Goal: Transaction & Acquisition: Purchase product/service

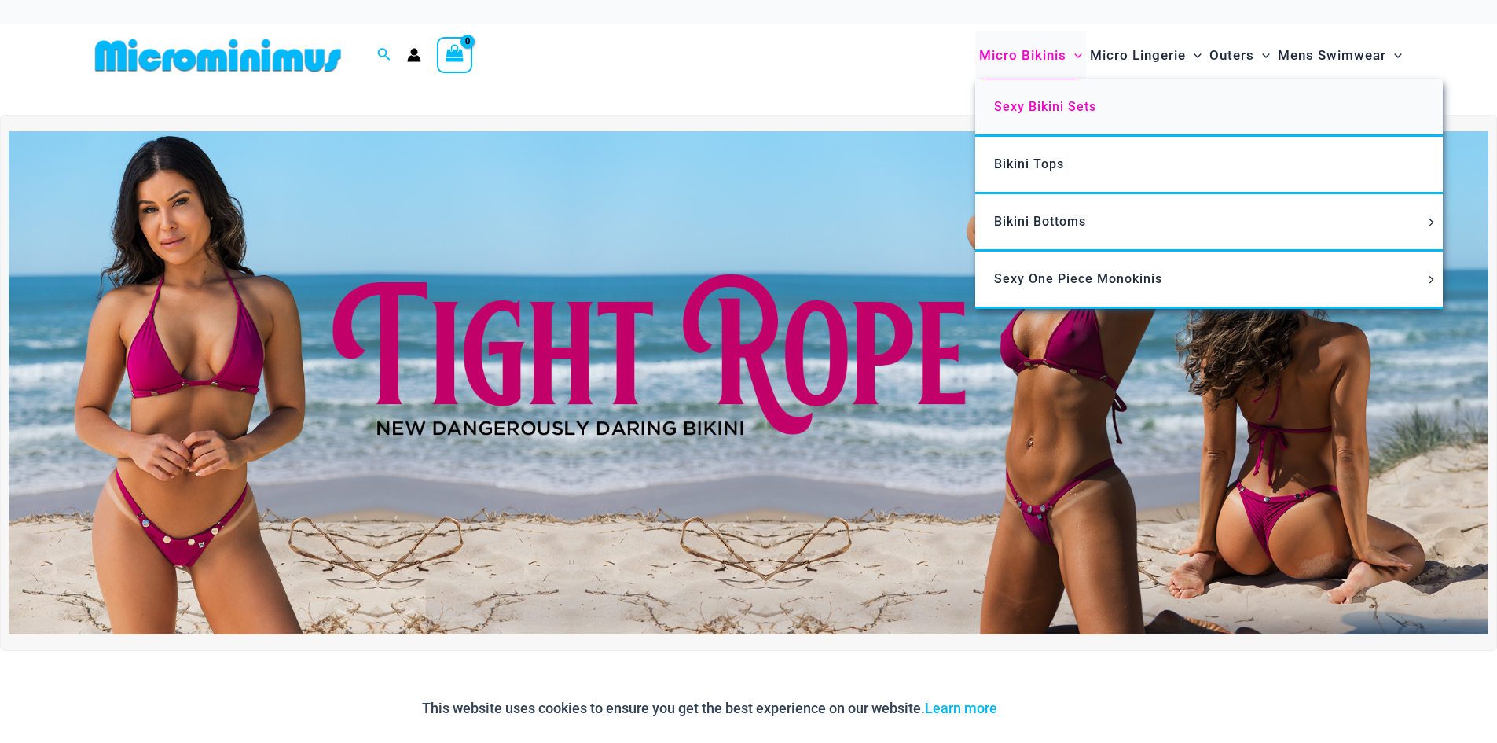
click at [1021, 101] on span "Sexy Bikini Sets" at bounding box center [1045, 106] width 102 height 15
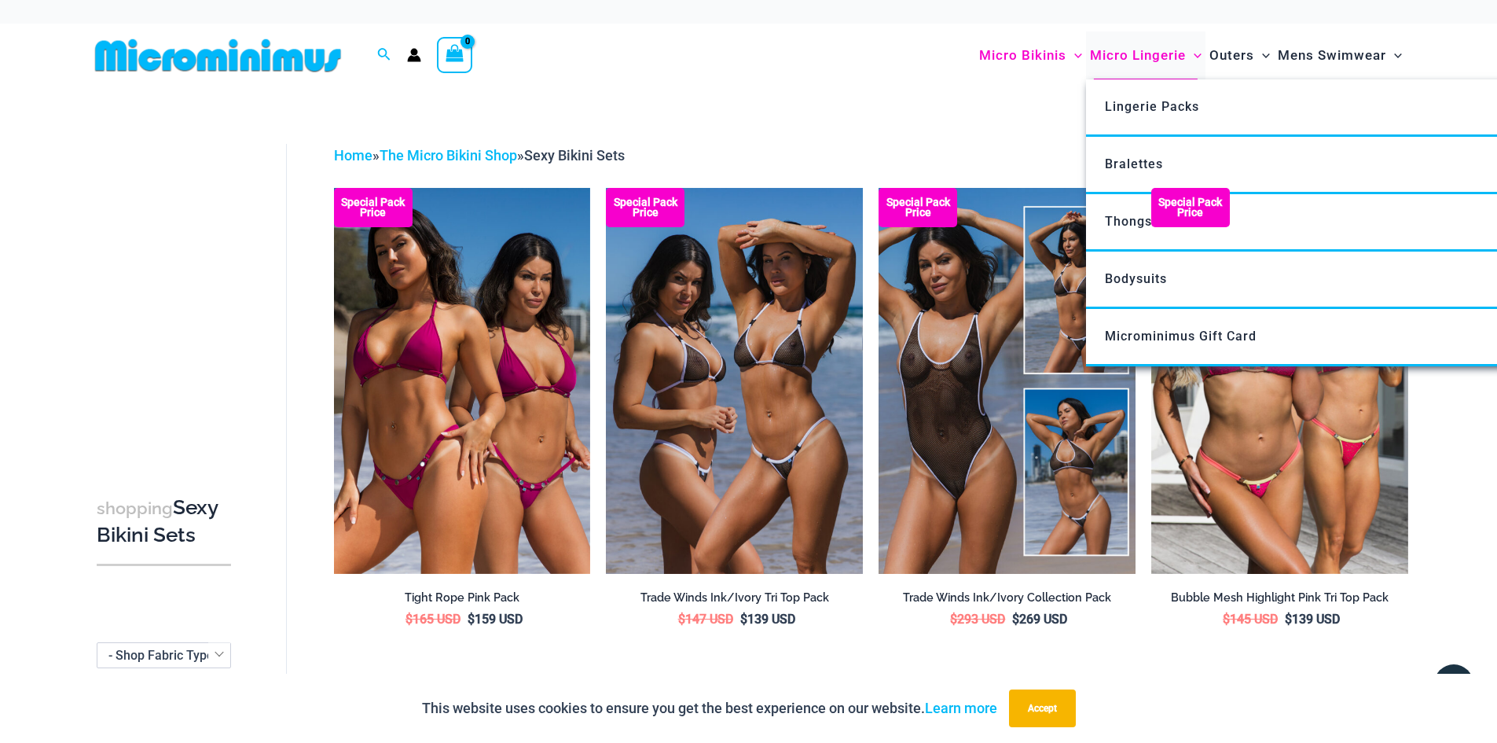
click at [1133, 53] on span "Micro Lingerie" at bounding box center [1138, 55] width 96 height 40
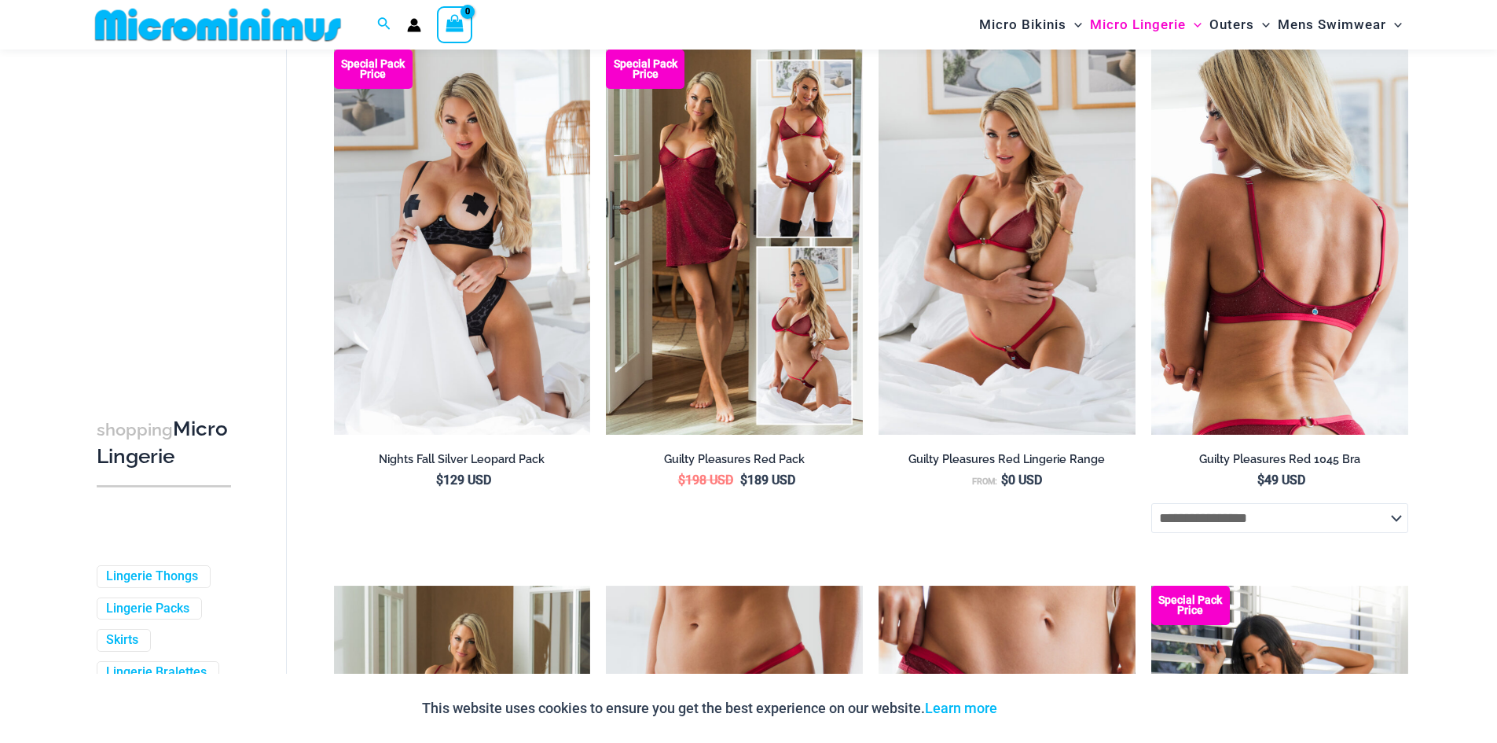
scroll to position [143, 0]
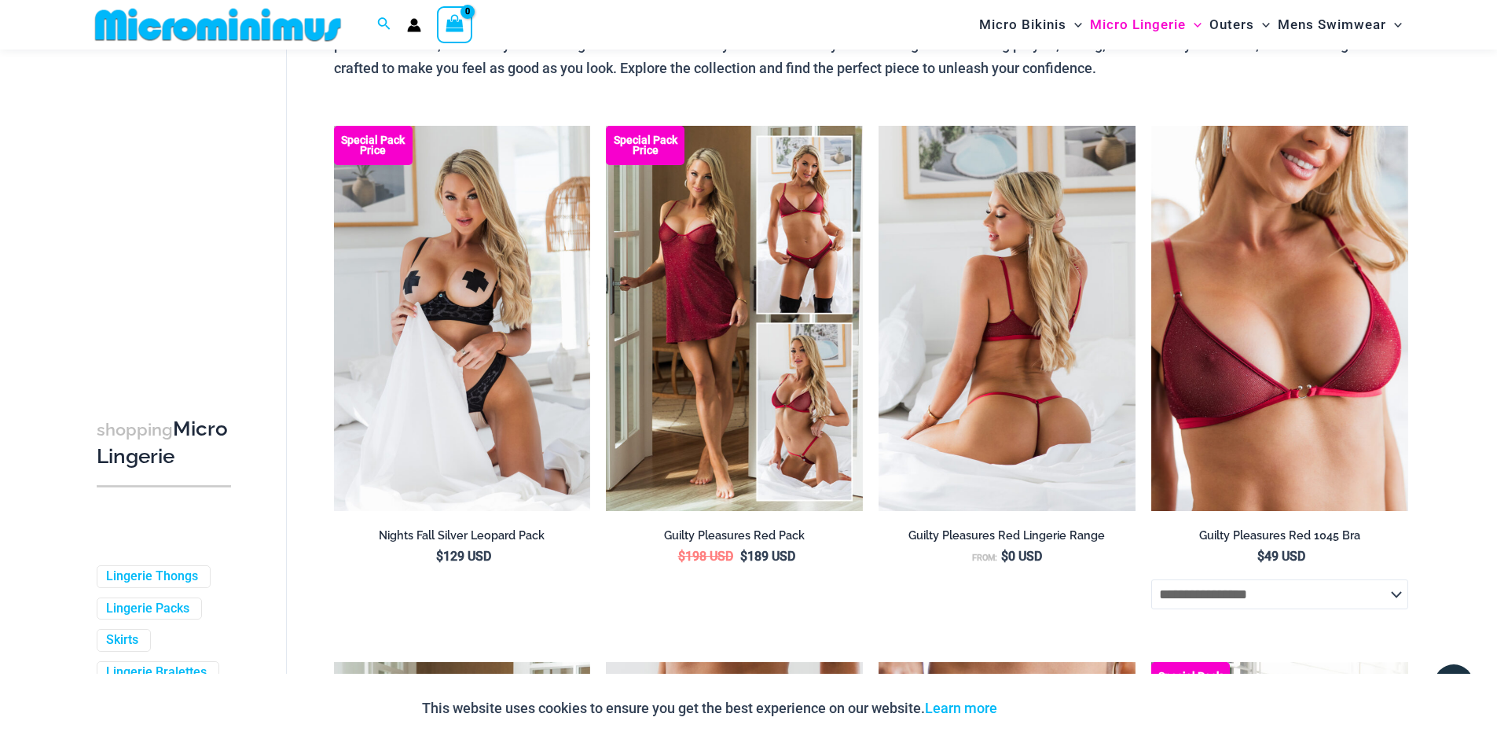
click at [1040, 348] on img at bounding box center [1007, 318] width 257 height 385
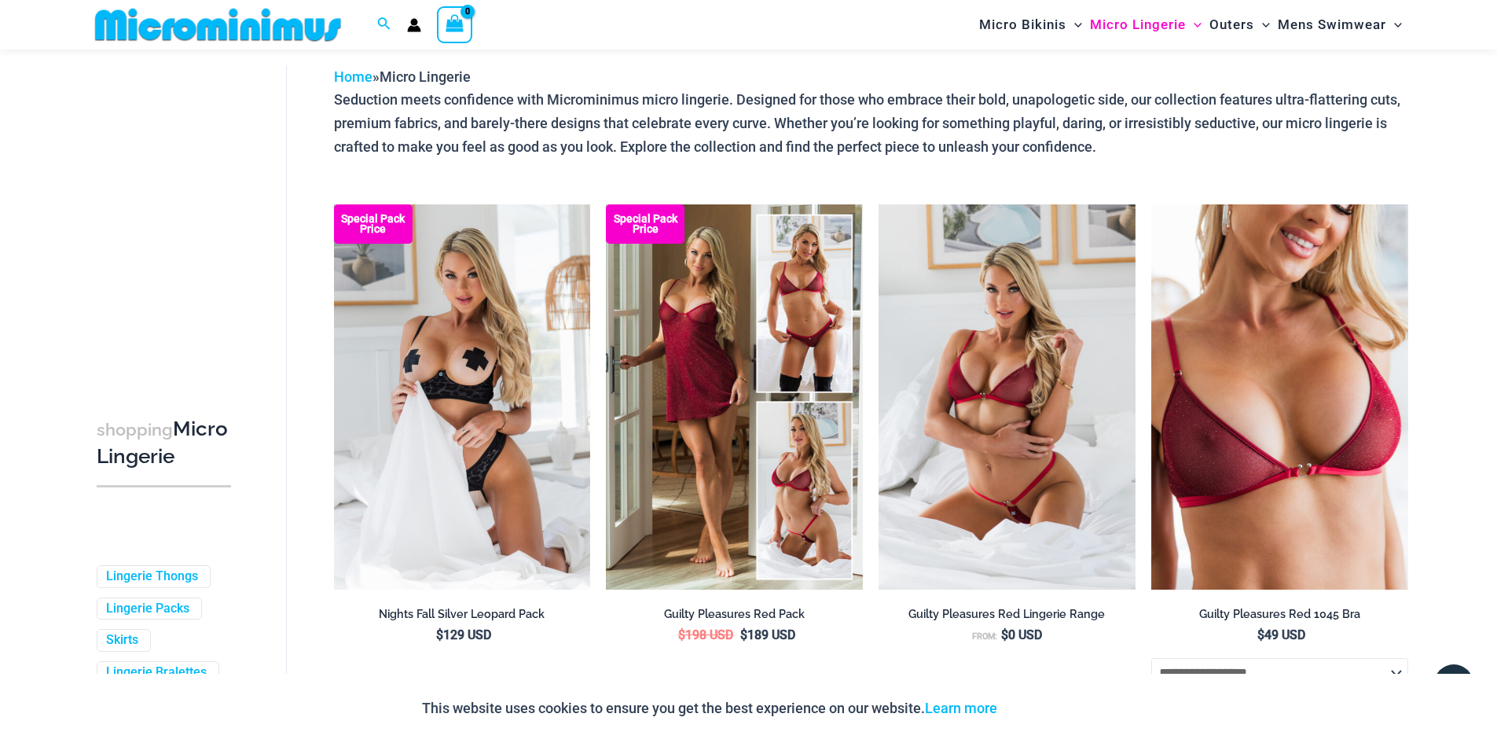
scroll to position [0, 0]
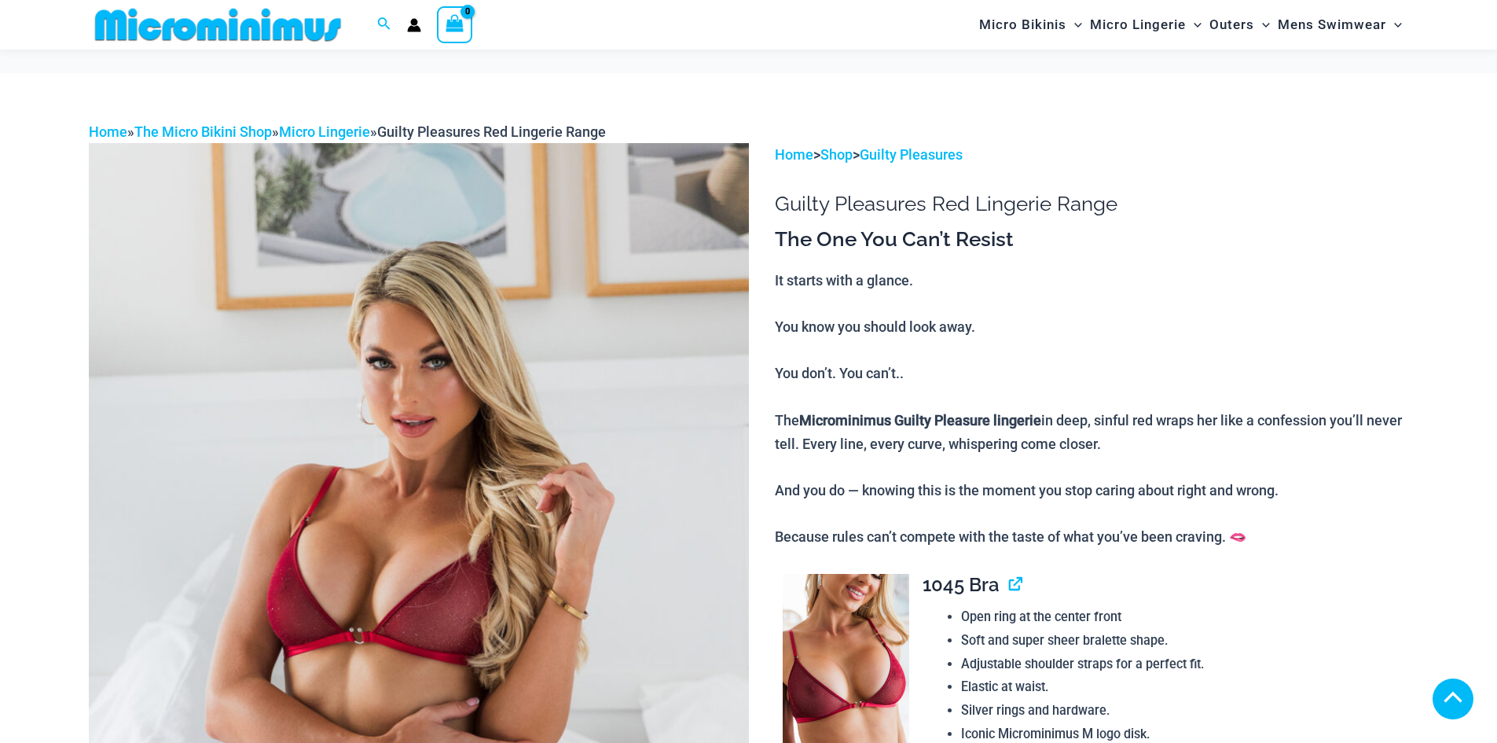
scroll to position [938, 0]
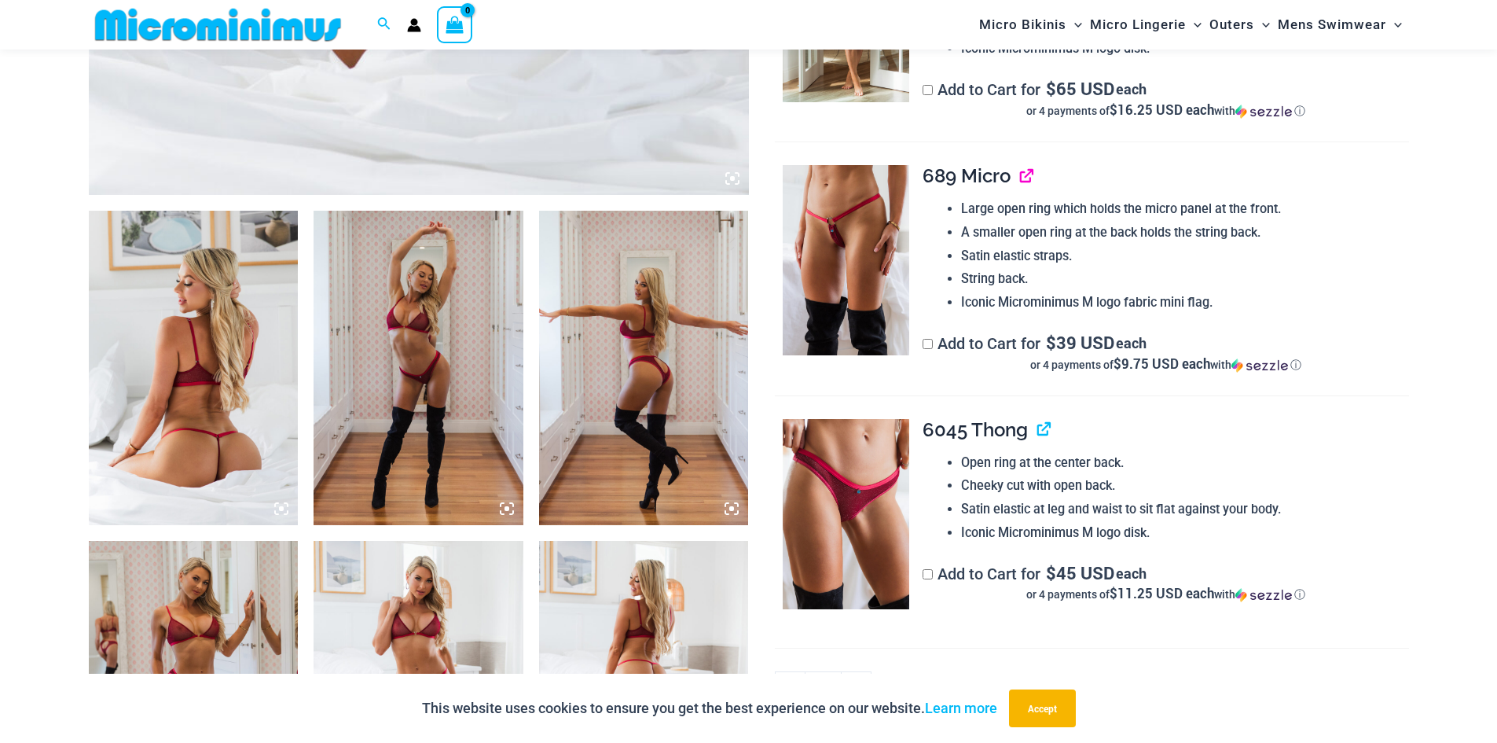
click at [1020, 179] on link "View product" at bounding box center [1020, 175] width 0 height 23
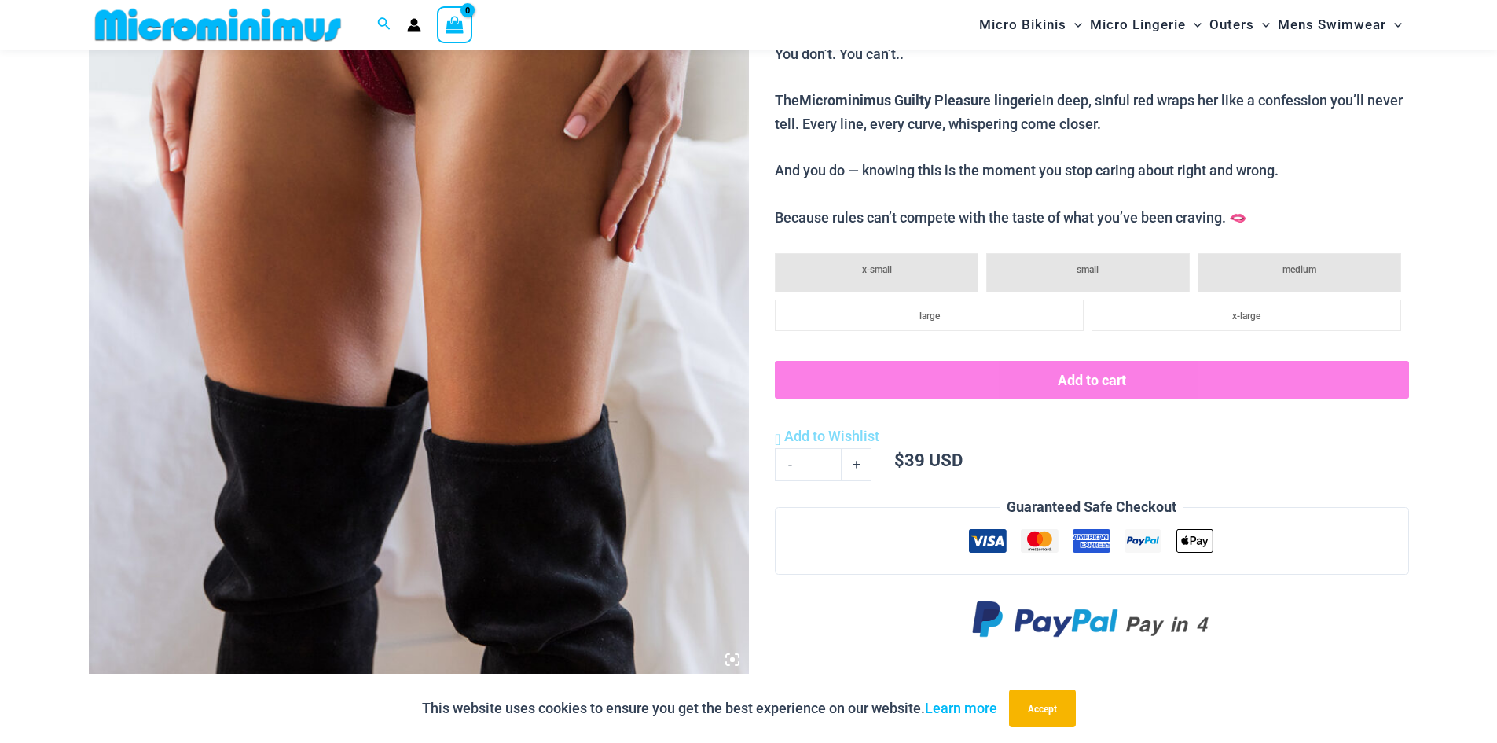
scroll to position [458, 0]
click at [912, 265] on li "x-small" at bounding box center [877, 271] width 204 height 39
